Goal: Task Accomplishment & Management: Use online tool/utility

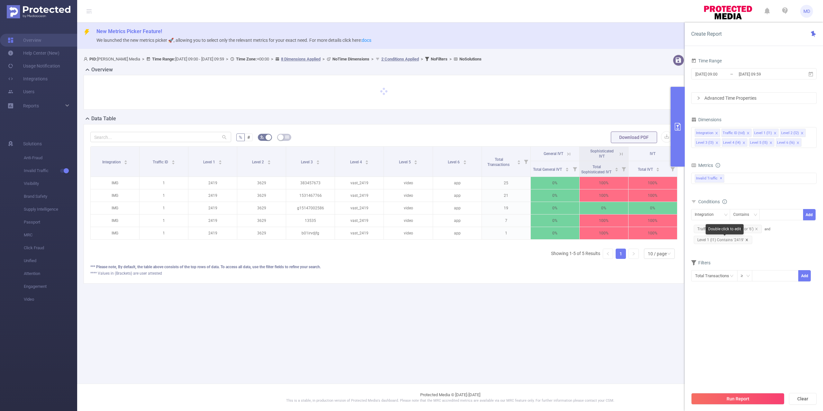
click at [746, 240] on icon "icon: close" at bounding box center [746, 239] width 3 height 3
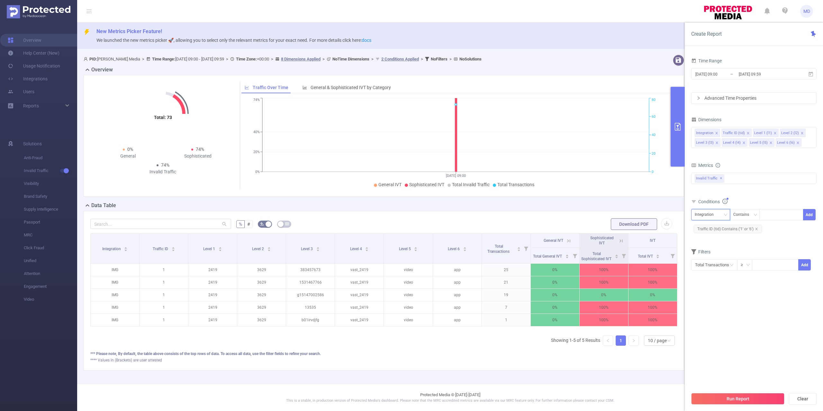
click at [709, 214] on div "Integration" at bounding box center [705, 214] width 23 height 11
click at [711, 249] on li "Level 1 (l1)" at bounding box center [710, 249] width 39 height 10
click at [781, 216] on div at bounding box center [781, 214] width 37 height 11
paste input "2420"
type input "2420"
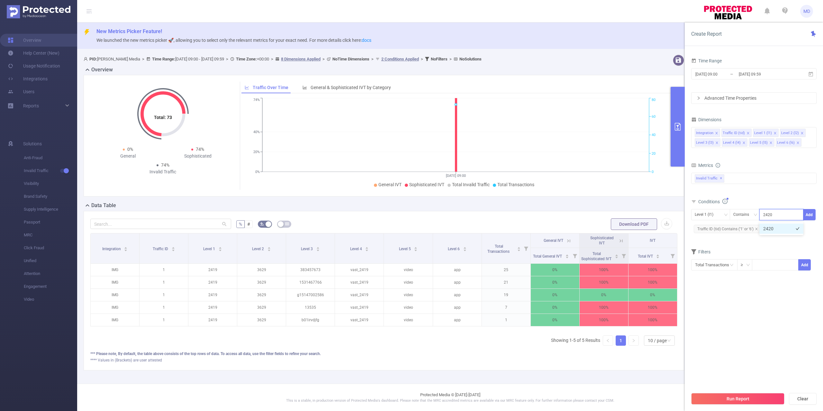
click at [782, 228] on li "2420" at bounding box center [781, 228] width 44 height 10
click at [807, 215] on button "Add" at bounding box center [809, 214] width 13 height 11
click at [728, 398] on button "Run Report" at bounding box center [737, 399] width 93 height 12
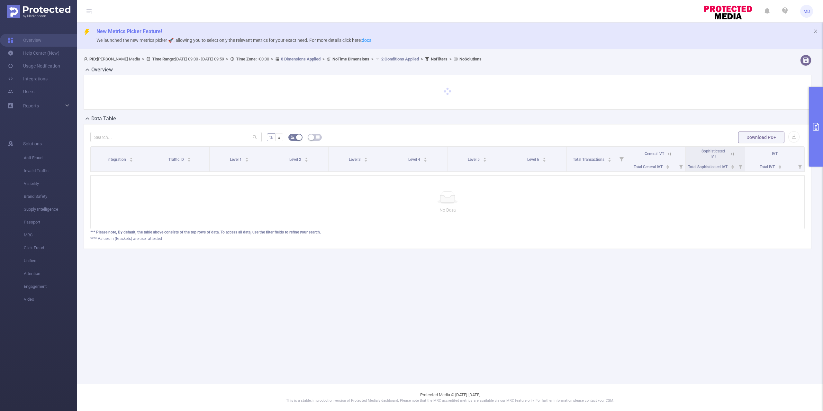
click at [818, 125] on icon "primary" at bounding box center [816, 127] width 8 height 8
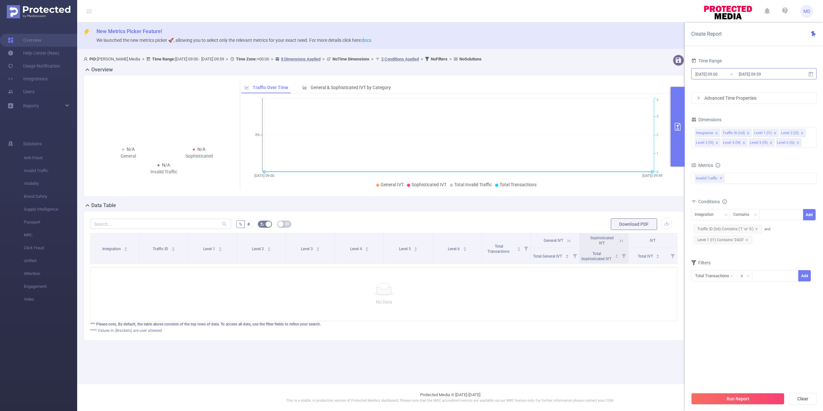
click at [742, 74] on input "2025-08-26 09:59" at bounding box center [764, 74] width 52 height 9
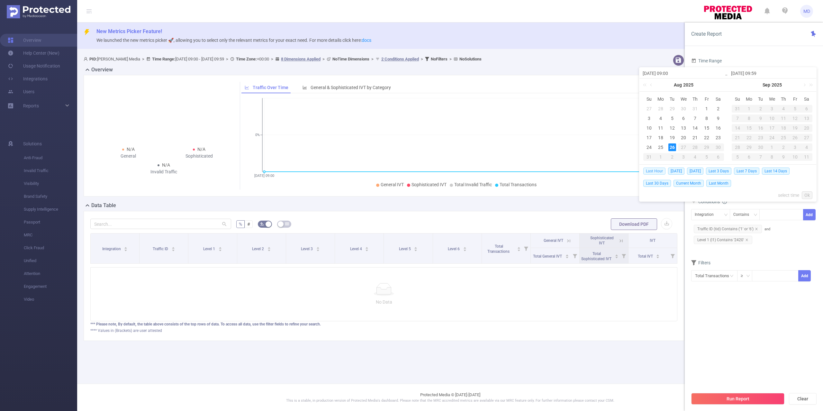
click at [656, 170] on span "Last Hour" at bounding box center [654, 170] width 22 height 7
type input "2025-08-26 12:00"
type input "2025-08-26 12:59"
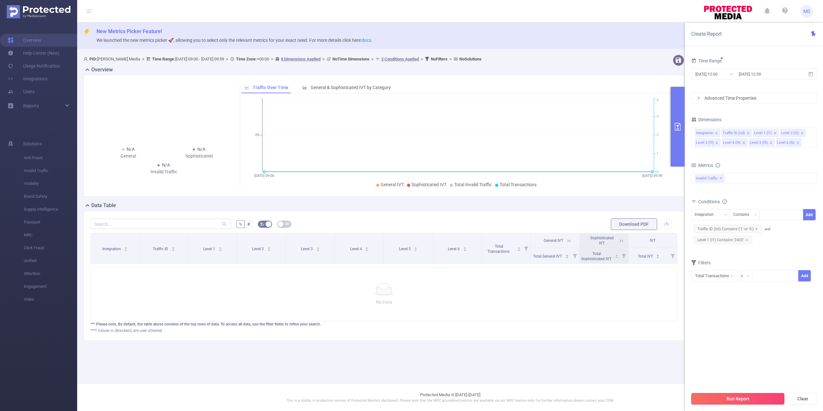
click at [747, 400] on button "Run Report" at bounding box center [737, 399] width 93 height 12
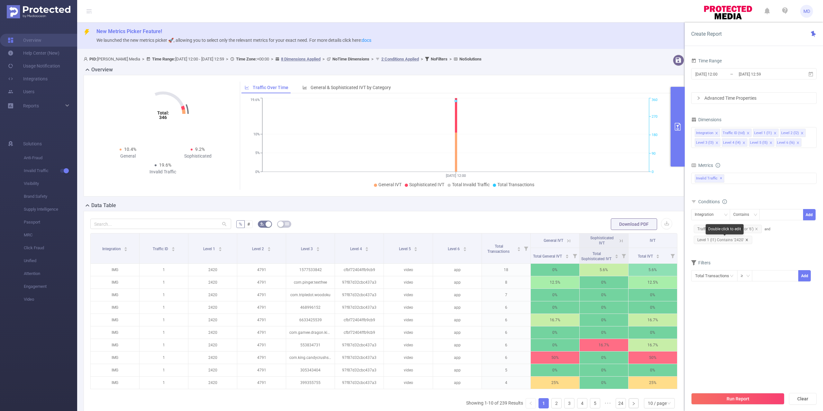
click at [747, 240] on icon "icon: close" at bounding box center [746, 239] width 3 height 3
click at [710, 217] on div "Integration" at bounding box center [705, 214] width 23 height 11
click at [774, 215] on div at bounding box center [781, 214] width 37 height 11
click at [724, 216] on icon "icon: down" at bounding box center [725, 215] width 4 height 4
click at [715, 247] on li "Level 1 (l1)" at bounding box center [710, 249] width 39 height 10
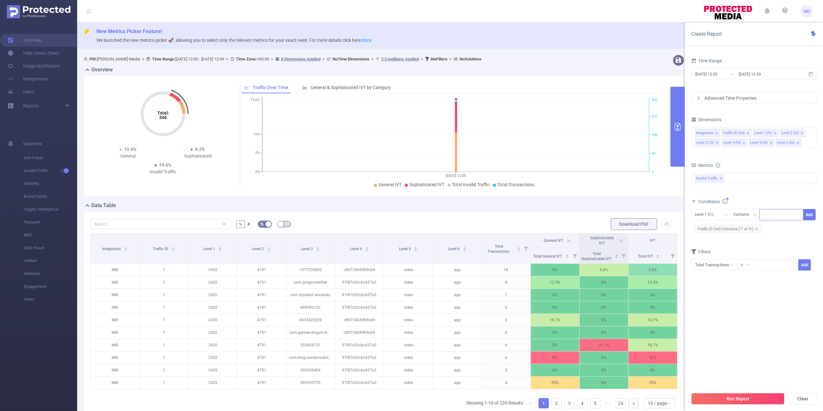
click at [785, 214] on div at bounding box center [781, 214] width 37 height 11
paste input "2420"
type input "2420"
click at [763, 339] on section "Time Range 2025-08-26 12:00 _ 2025-08-26 12:59 Advanced Time Properties Dimensi…" at bounding box center [753, 222] width 125 height 332
click at [725, 397] on button "Run Report" at bounding box center [737, 399] width 93 height 12
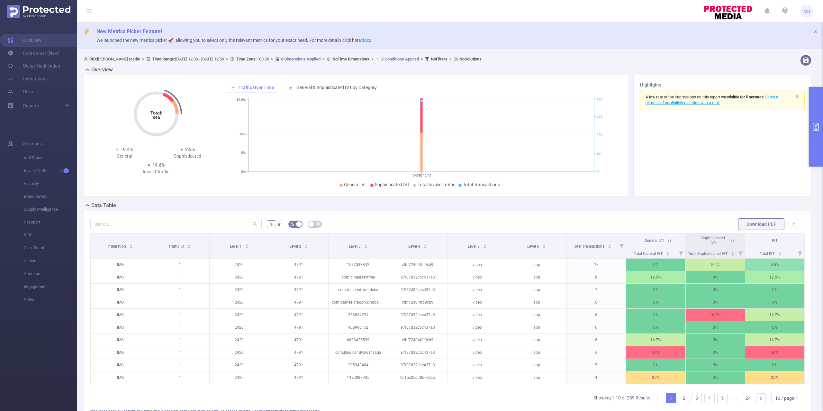
click at [668, 240] on icon at bounding box center [669, 240] width 3 height 3
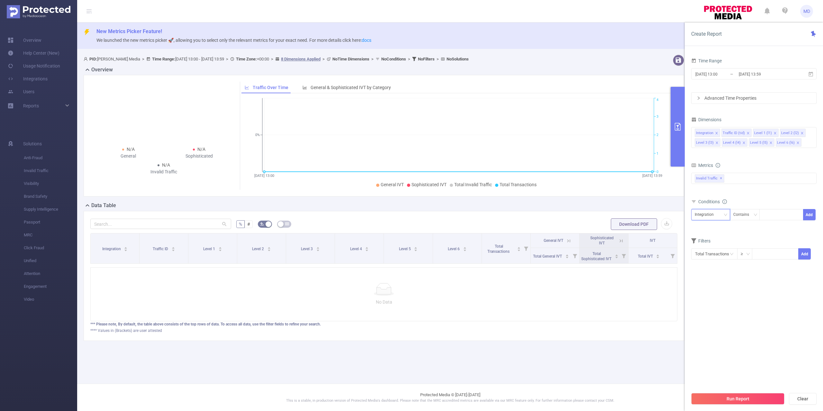
click at [709, 215] on div "Integration" at bounding box center [705, 214] width 23 height 11
click at [718, 238] on li "Traffic ID (tid)" at bounding box center [710, 239] width 39 height 10
click at [769, 216] on div at bounding box center [781, 214] width 37 height 11
type input "1"
type input "6"
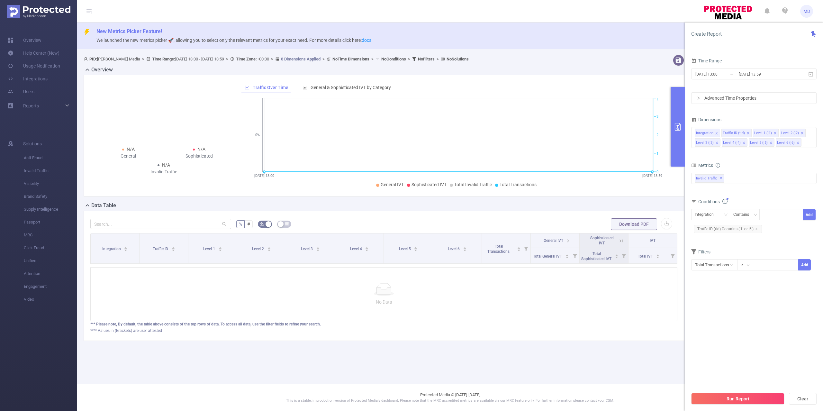
click at [728, 243] on form "Dimensions Integration Traffic ID (tid) Level 1 (l1) Level 2 (l2) Level 3 (l3) …" at bounding box center [753, 197] width 125 height 164
click at [703, 214] on div "Integration" at bounding box center [705, 214] width 23 height 11
click at [712, 275] on li "Level 4 (l4)" at bounding box center [710, 280] width 39 height 10
click at [774, 217] on div at bounding box center [781, 214] width 37 height 11
paste input "1016803"
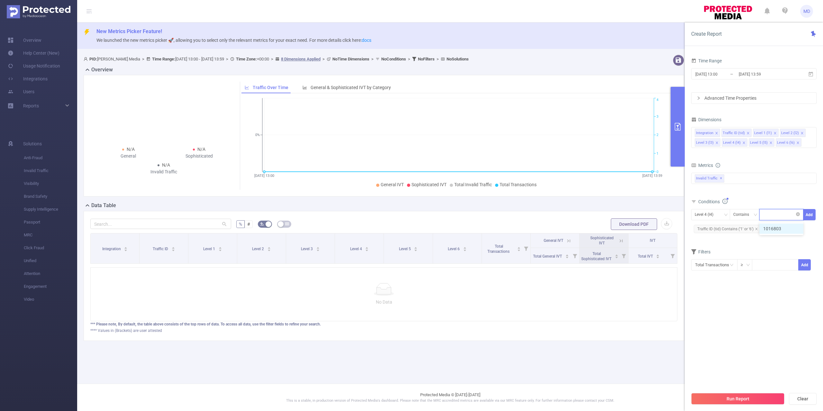
type input "1016803"
click at [740, 73] on input "[DATE] 13:59" at bounding box center [764, 74] width 52 height 9
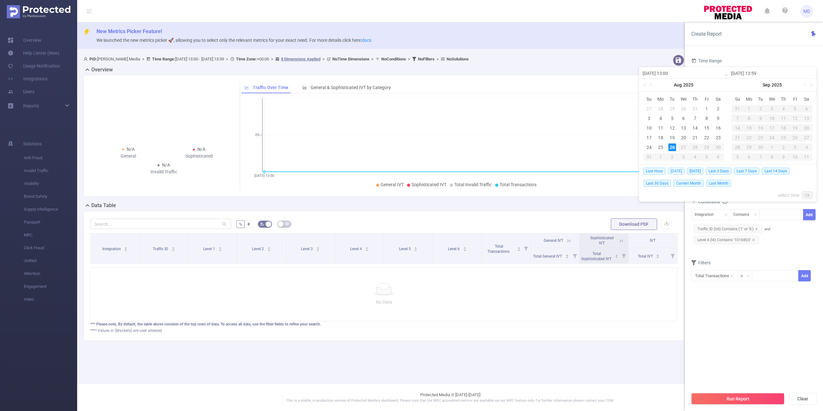
click at [677, 172] on span "[DATE]" at bounding box center [676, 170] width 16 height 7
type input "[DATE] 00:00"
type input "[DATE] 23:59"
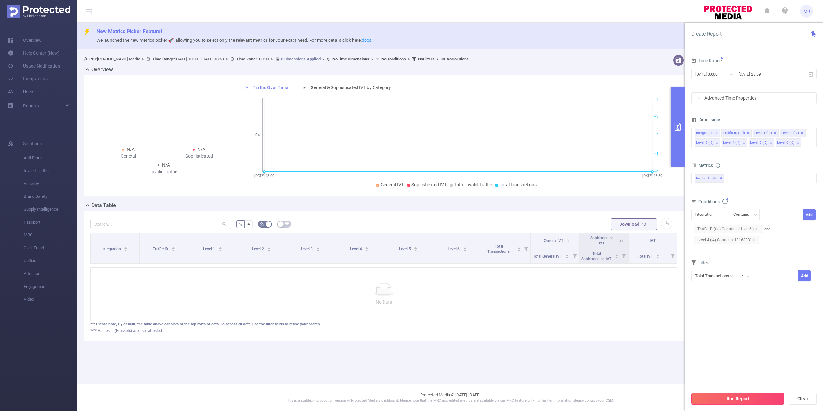
click at [753, 396] on button "Run Report" at bounding box center [737, 399] width 93 height 12
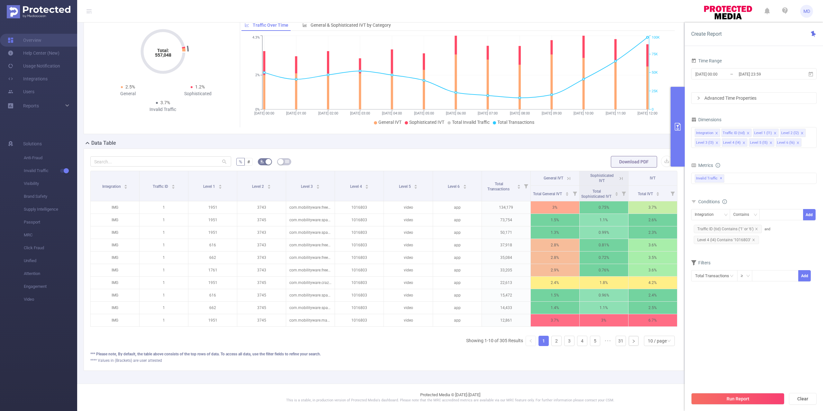
scroll to position [76, 0]
click at [648, 338] on div "10 / page" at bounding box center [657, 341] width 19 height 10
click at [652, 337] on li "50 / page" at bounding box center [652, 342] width 31 height 10
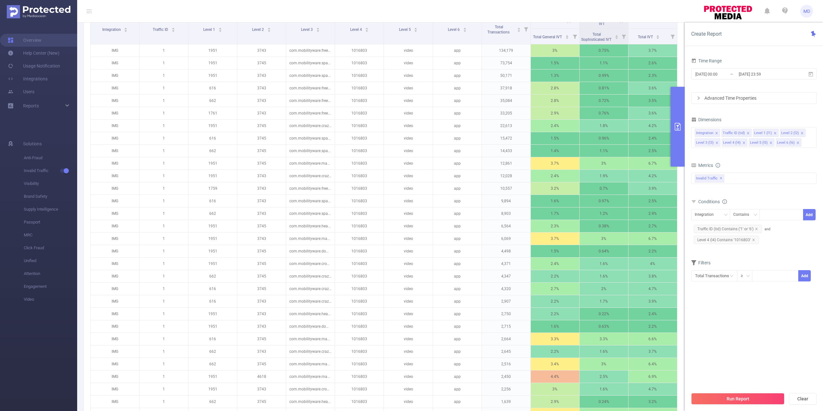
scroll to position [119, 0]
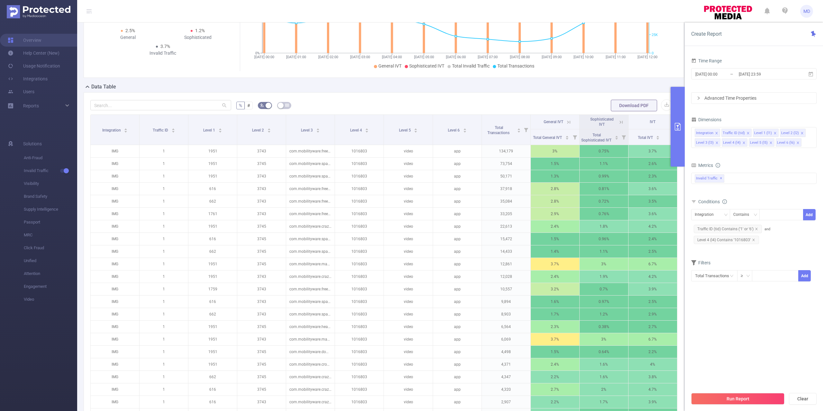
click at [678, 135] on button "primary" at bounding box center [677, 127] width 14 height 80
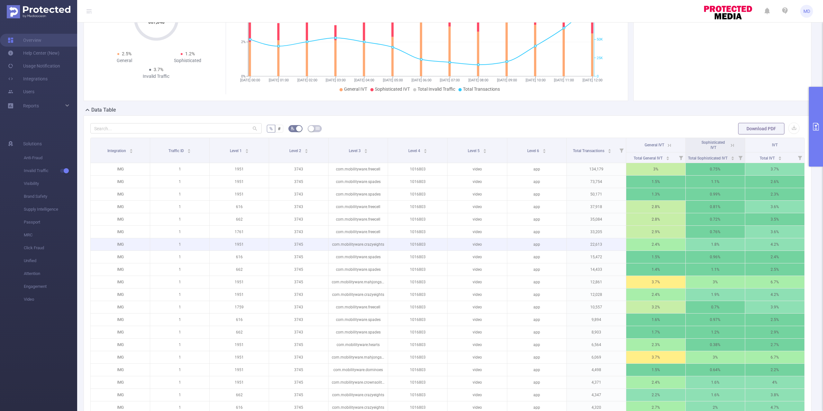
scroll to position [129, 0]
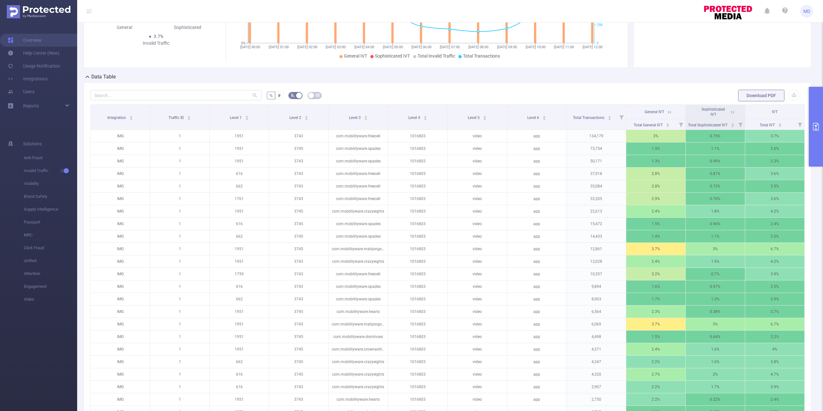
click at [814, 99] on button "primary" at bounding box center [816, 127] width 14 height 80
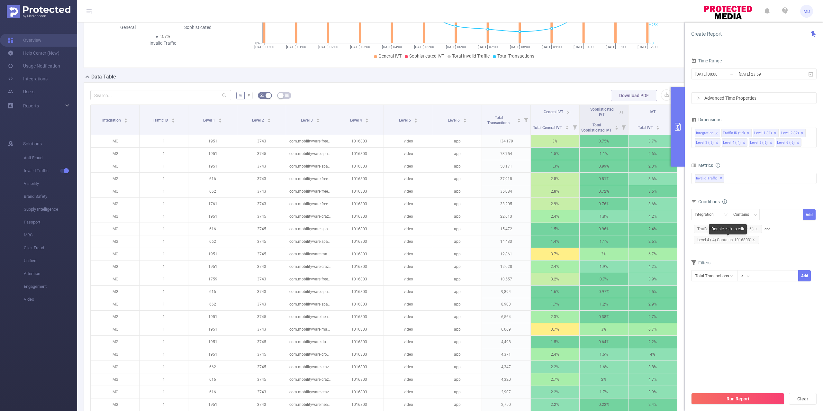
click at [754, 241] on icon "icon: close" at bounding box center [753, 239] width 3 height 3
click at [711, 216] on div "Integration" at bounding box center [705, 214] width 23 height 11
click at [713, 270] on li "Level 3 (l3)" at bounding box center [710, 269] width 39 height 10
click at [770, 219] on div at bounding box center [781, 214] width 37 height 11
paste input "com.mobilityware.freecell"
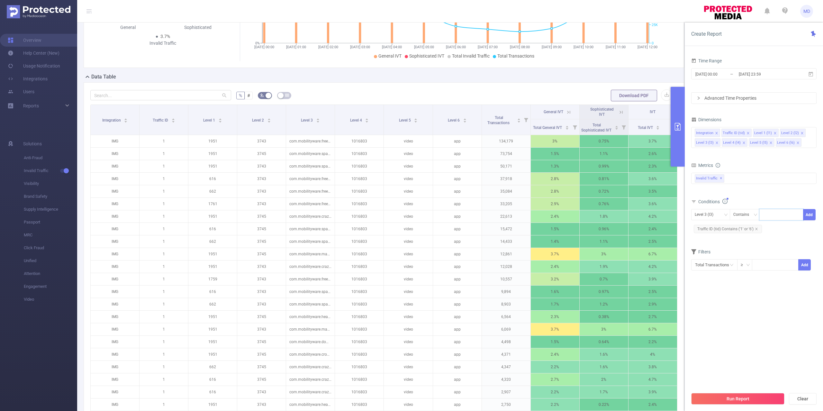
type input "com.mobilityware.freecell"
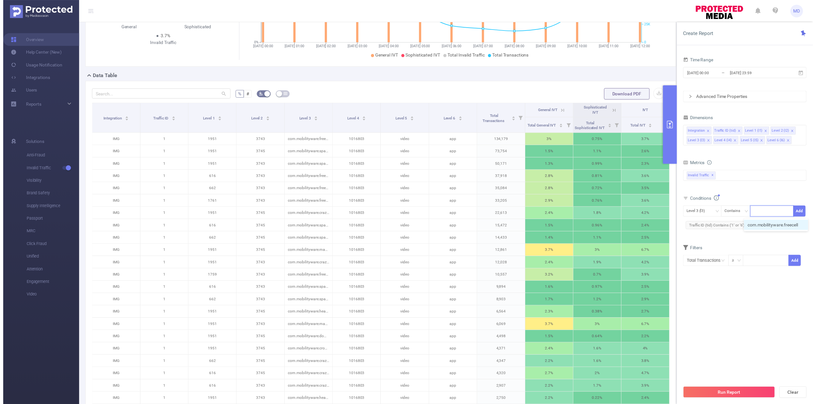
scroll to position [0, 0]
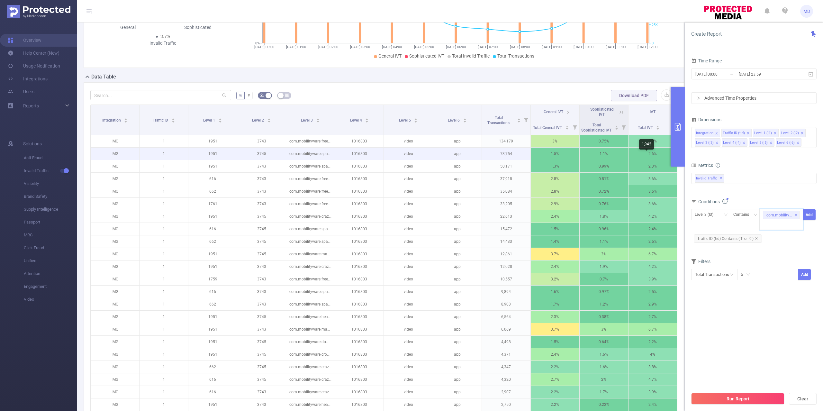
paste input "com.mobilityware.spades"
type input "com.mobilityware.spades"
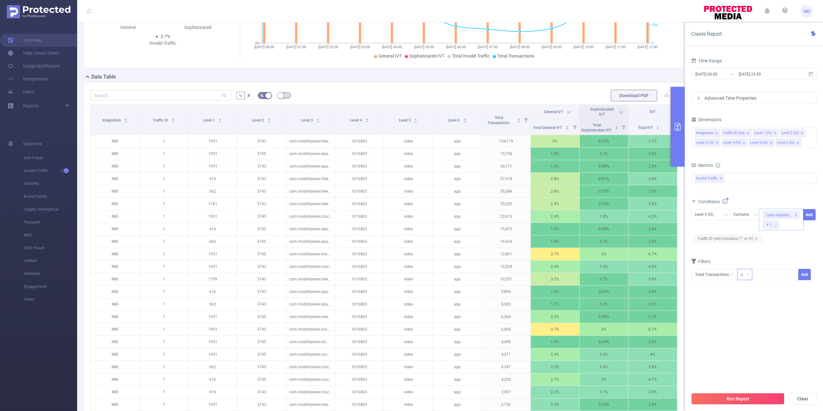
paste input "com.mobilityware.mahjongsolitaire"
type input "com.mobilityware.mahjongsolitaire"
paste input "com.mobilityware.hearts"
type input "com.mobilityware.hearts"
click at [762, 400] on button "Run Report" at bounding box center [737, 399] width 93 height 12
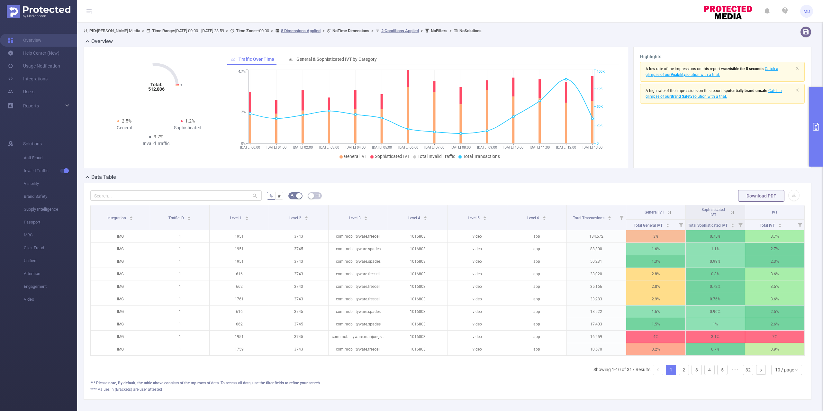
scroll to position [66, 0]
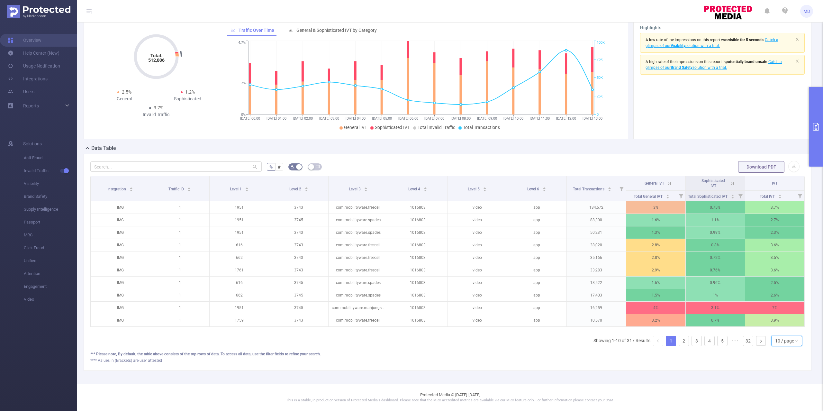
click at [778, 341] on div "10 / page" at bounding box center [784, 341] width 19 height 10
click at [775, 332] on li "50 / page" at bounding box center [779, 337] width 31 height 10
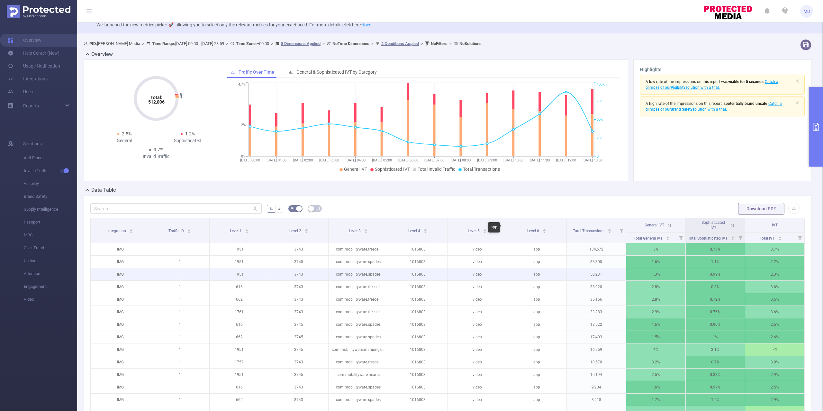
scroll to position [0, 0]
